Goal: Task Accomplishment & Management: Manage account settings

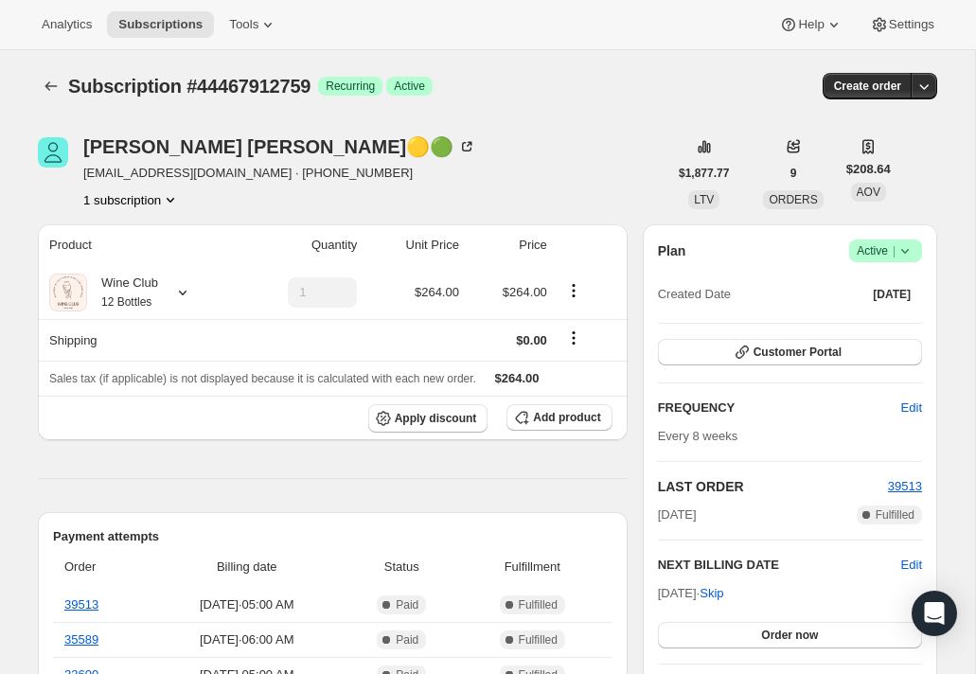
click at [911, 255] on icon at bounding box center [905, 250] width 19 height 19
click at [881, 323] on span "Cancel subscription" at bounding box center [879, 320] width 107 height 14
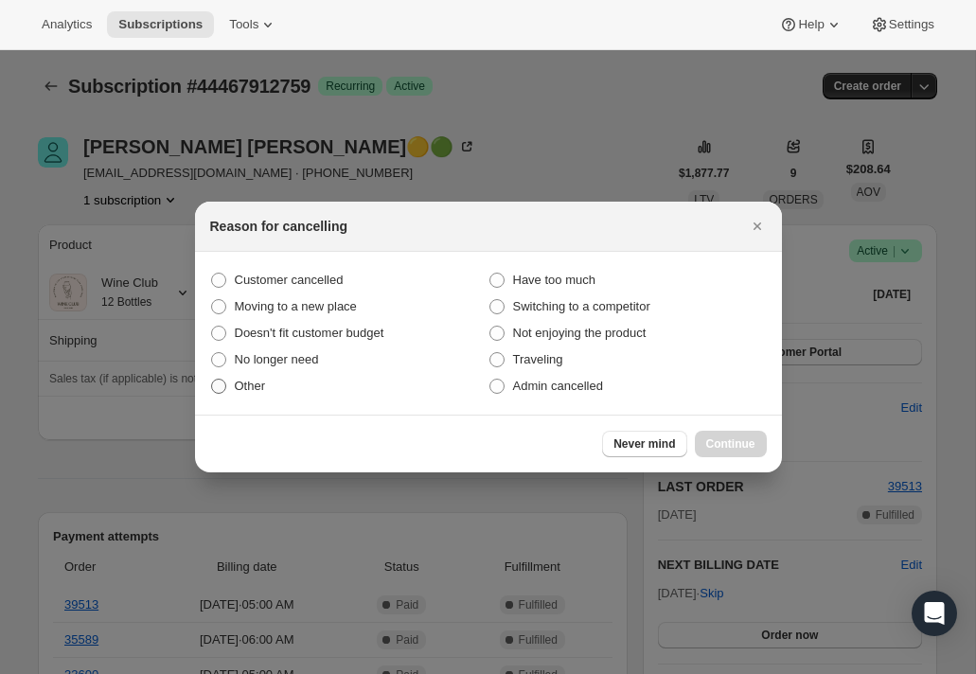
click at [220, 387] on span ":rbh:" at bounding box center [218, 386] width 15 height 15
click at [212, 380] on input "Other" at bounding box center [211, 379] width 1 height 1
radio input "true"
click at [718, 444] on span "Continue" at bounding box center [730, 443] width 49 height 15
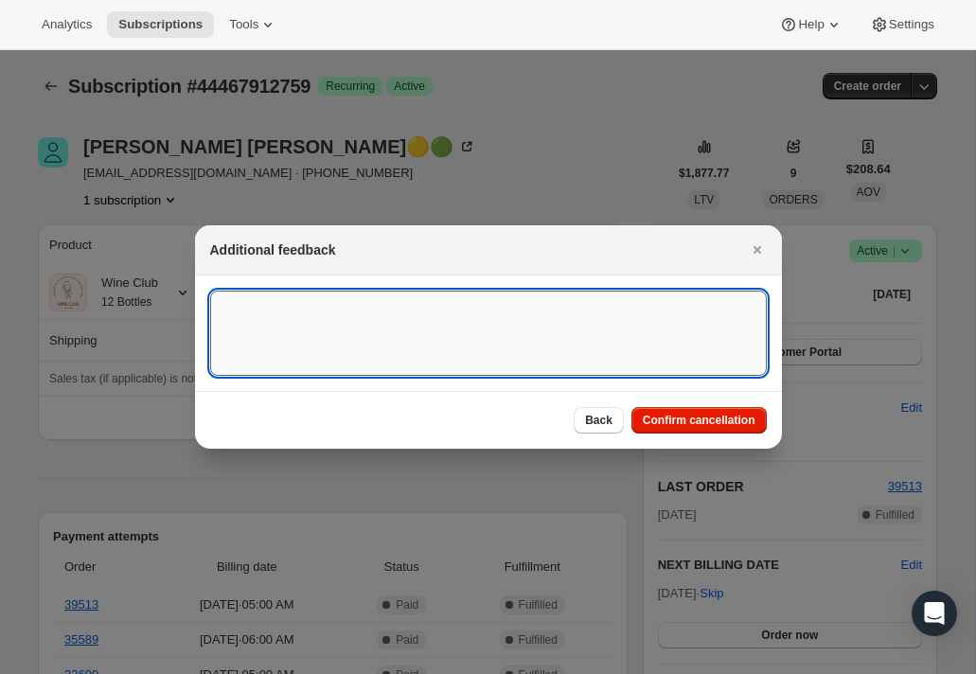
click at [305, 319] on textarea ":rbh:" at bounding box center [488, 333] width 557 height 85
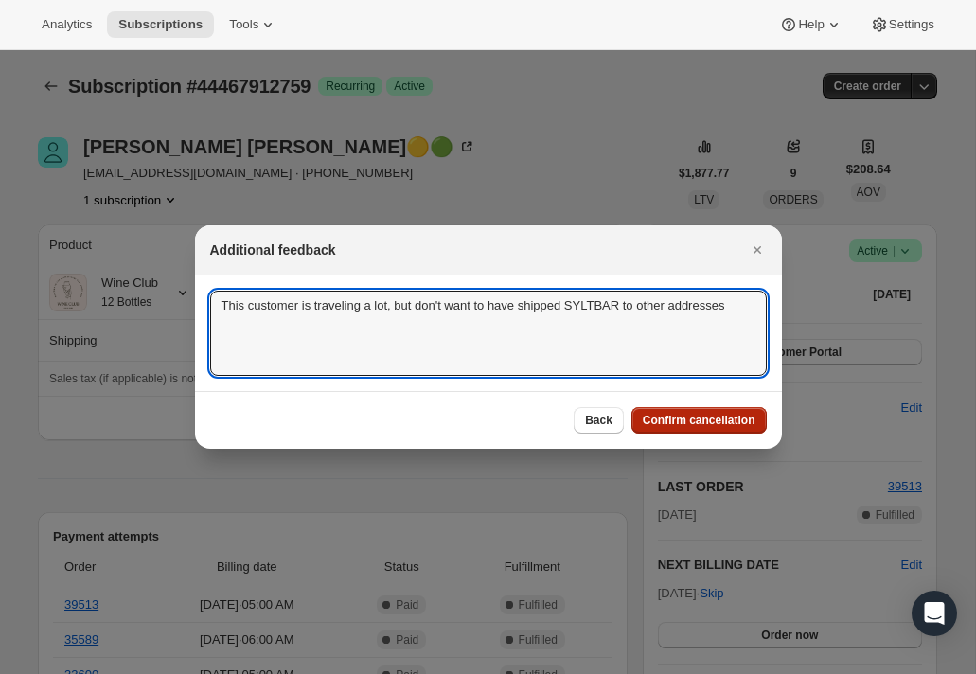
type textarea "This customer is traveling a lot, but don't want to have shipped SYLTBAR to oth…"
click at [669, 419] on span "Confirm cancellation" at bounding box center [699, 420] width 113 height 15
